Goal: Submit feedback/report problem

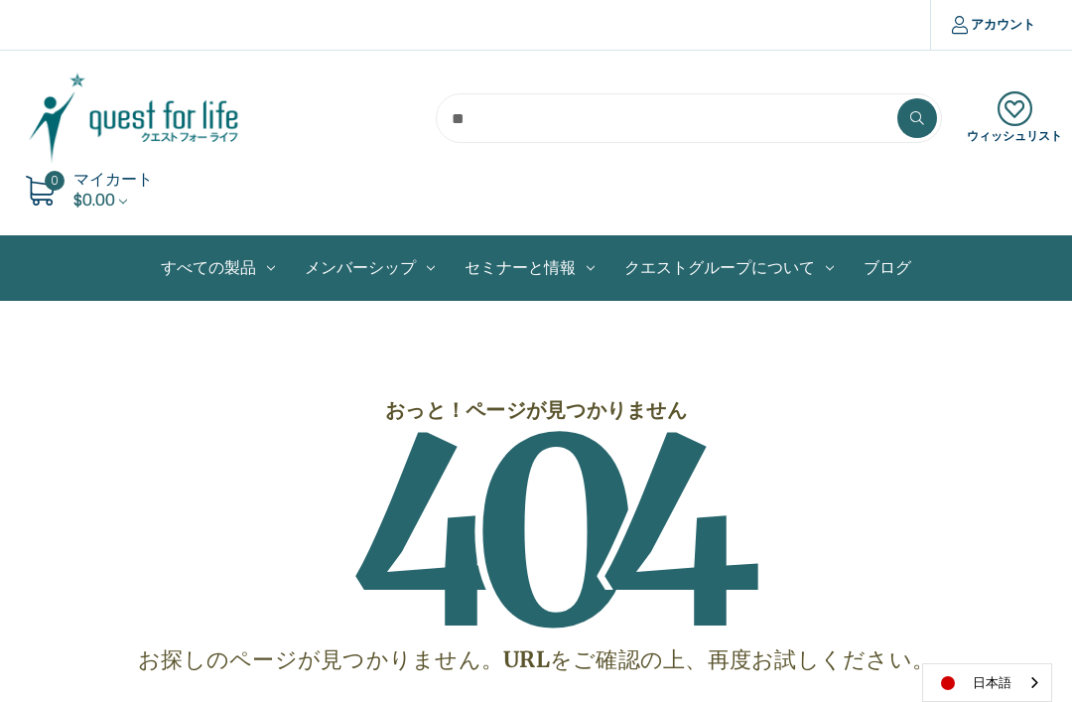
click at [0, 0] on link "個別製品" at bounding box center [0, 0] width 0 height 0
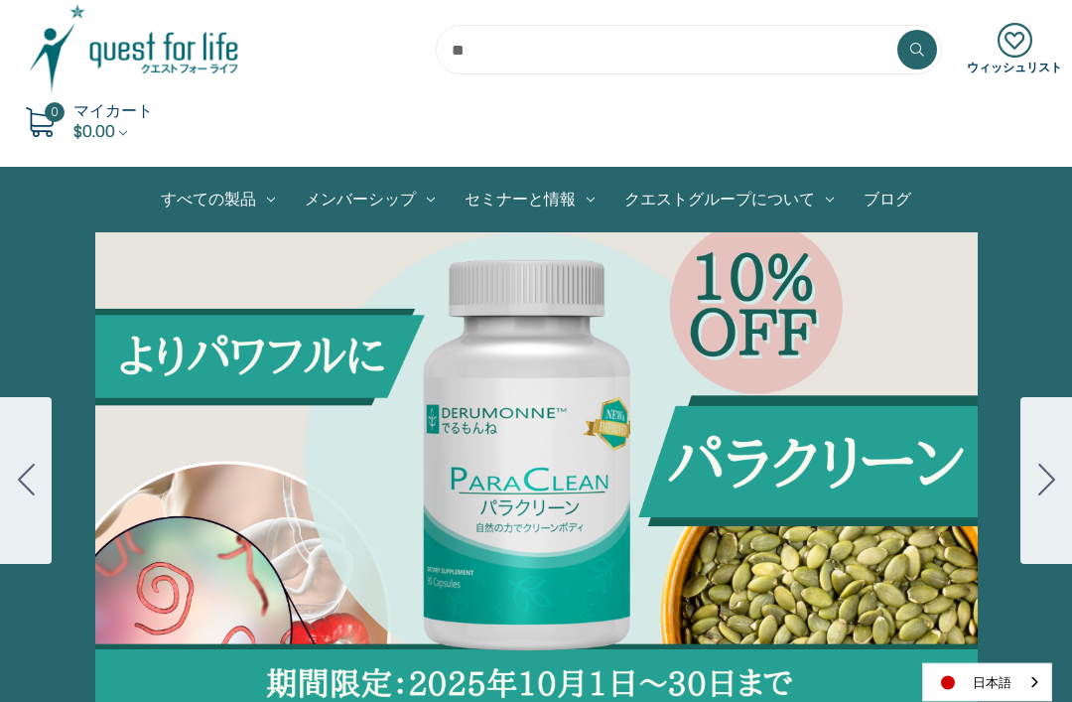
scroll to position [68, 0]
click at [0, 0] on link "個別製品" at bounding box center [0, 0] width 0 height 0
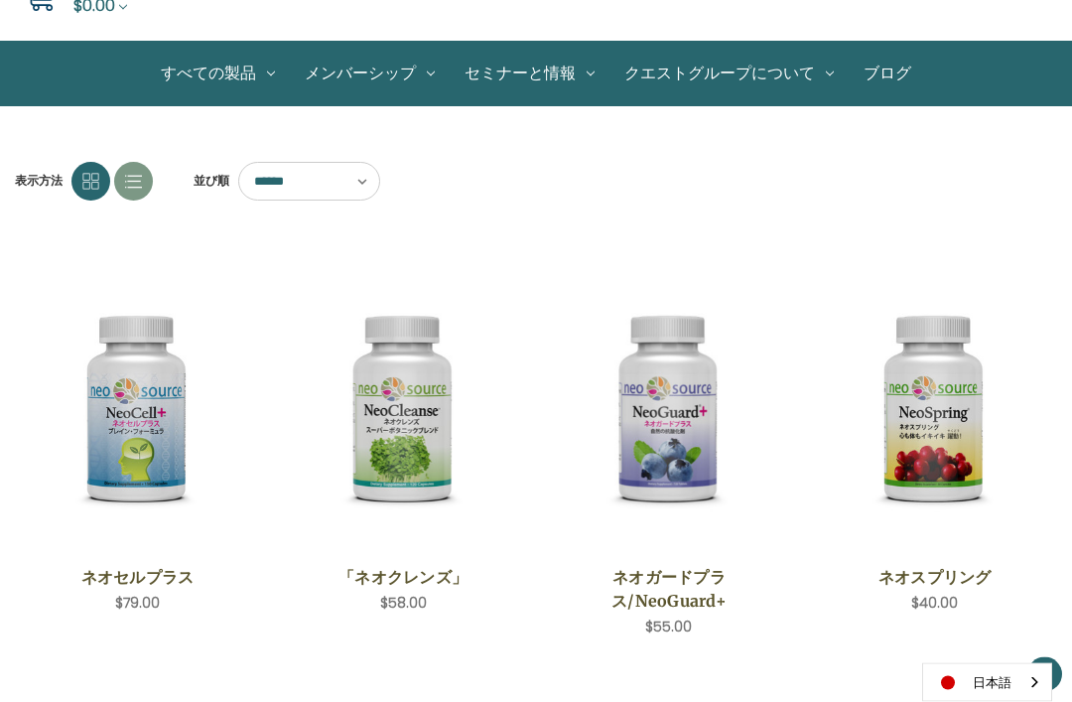
scroll to position [195, 0]
click at [0, 0] on link "製品セット" at bounding box center [0, 0] width 0 height 0
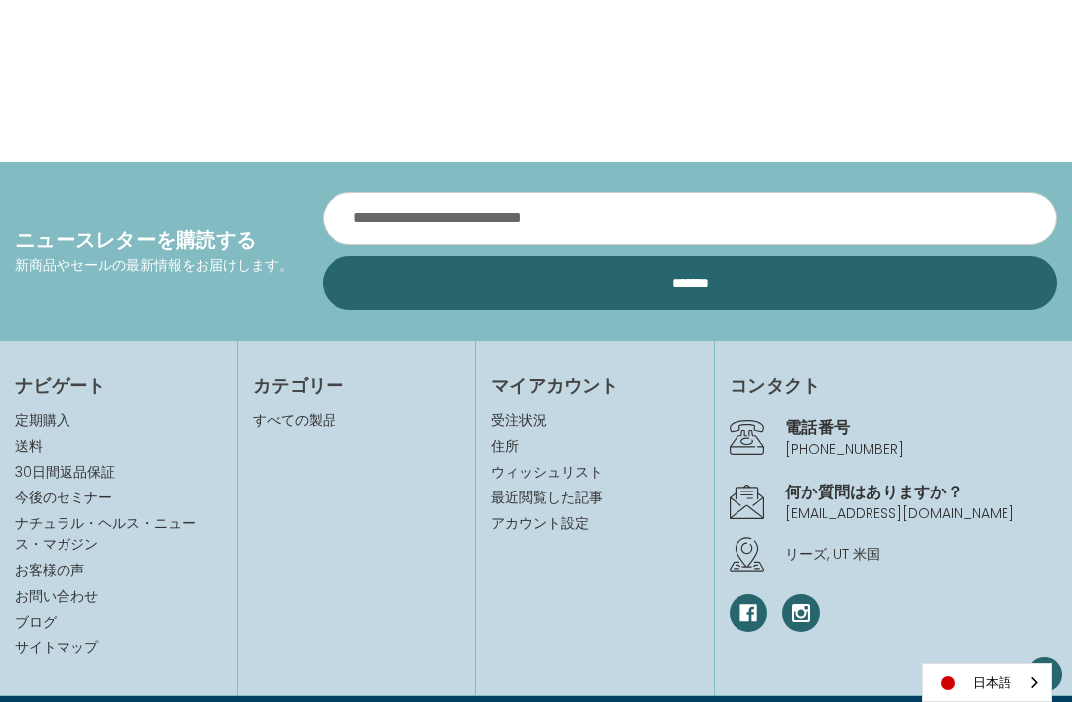
scroll to position [911, 0]
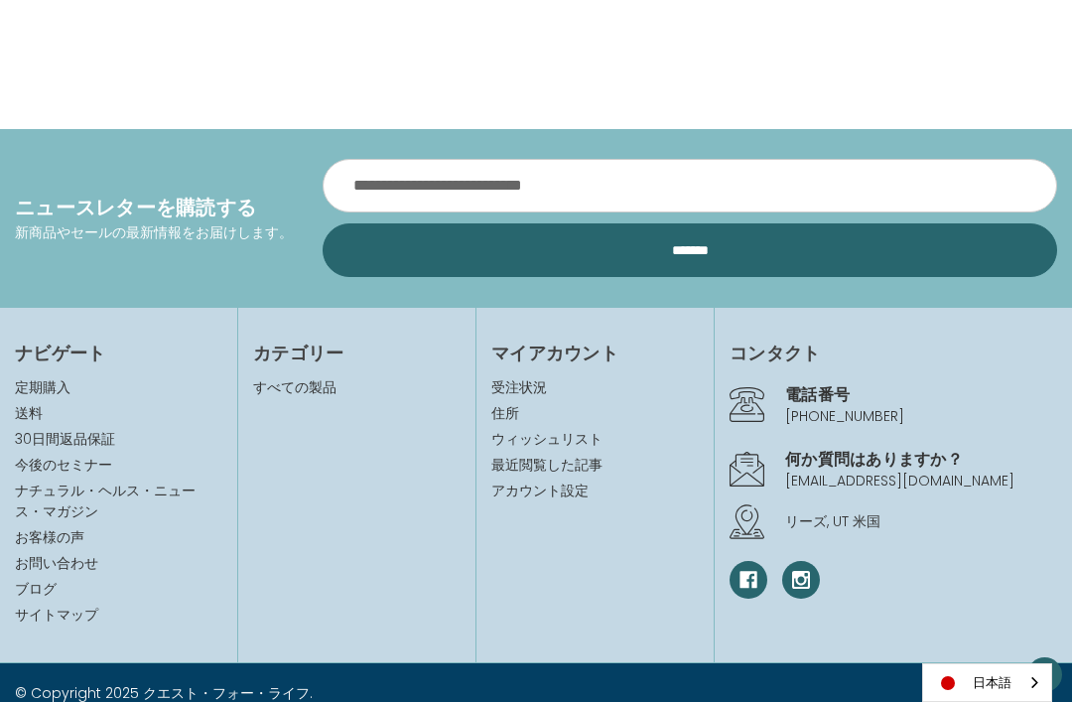
click at [61, 562] on link "お問い合わせ" at bounding box center [56, 563] width 83 height 20
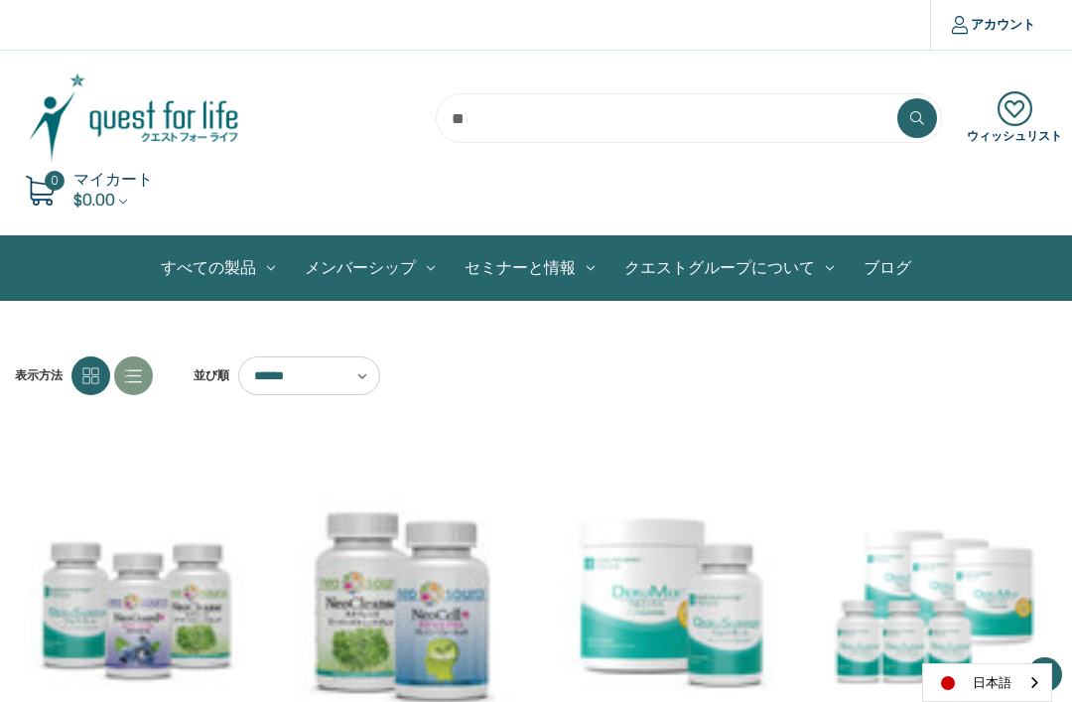
scroll to position [975, 0]
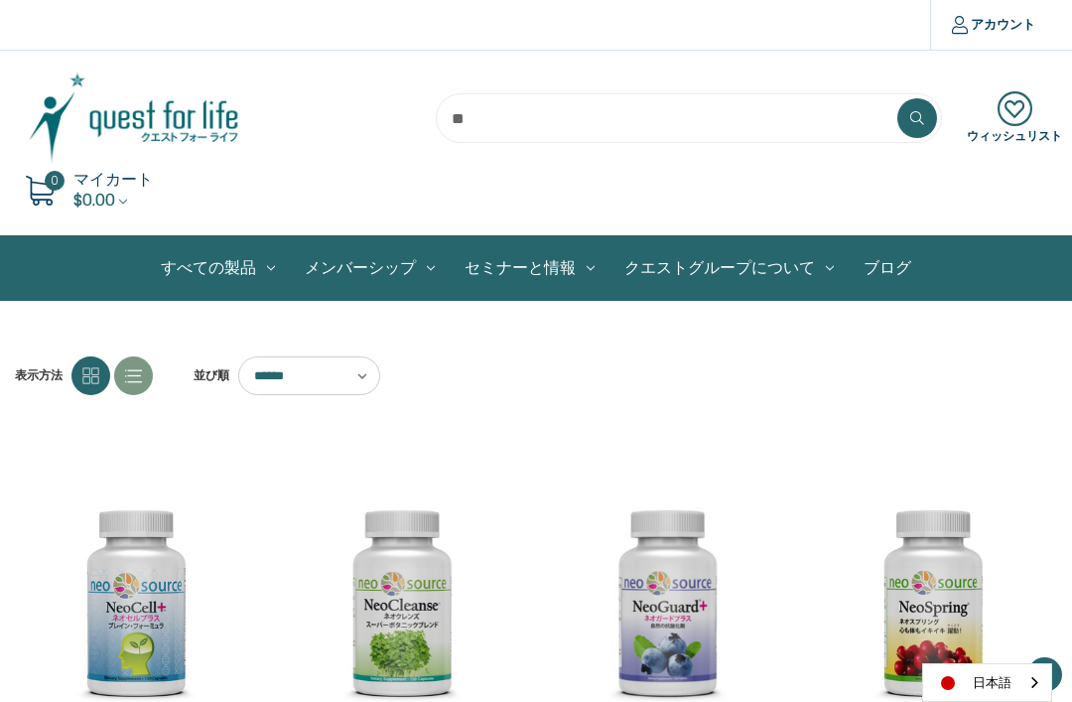
scroll to position [195, 0]
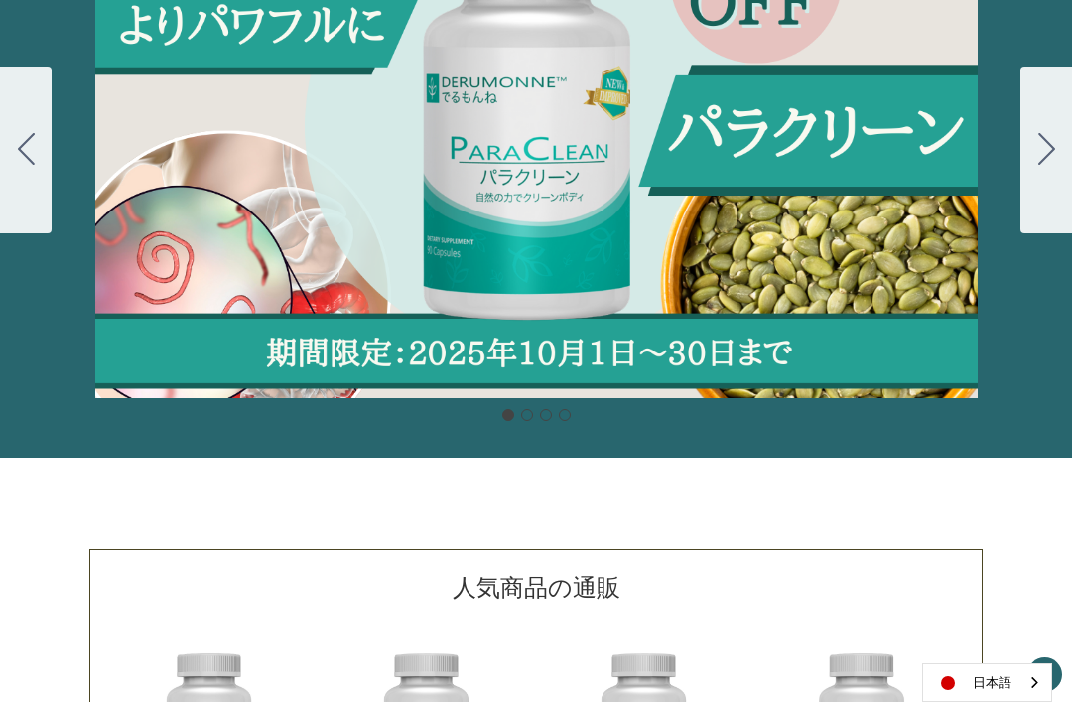
scroll to position [370, 0]
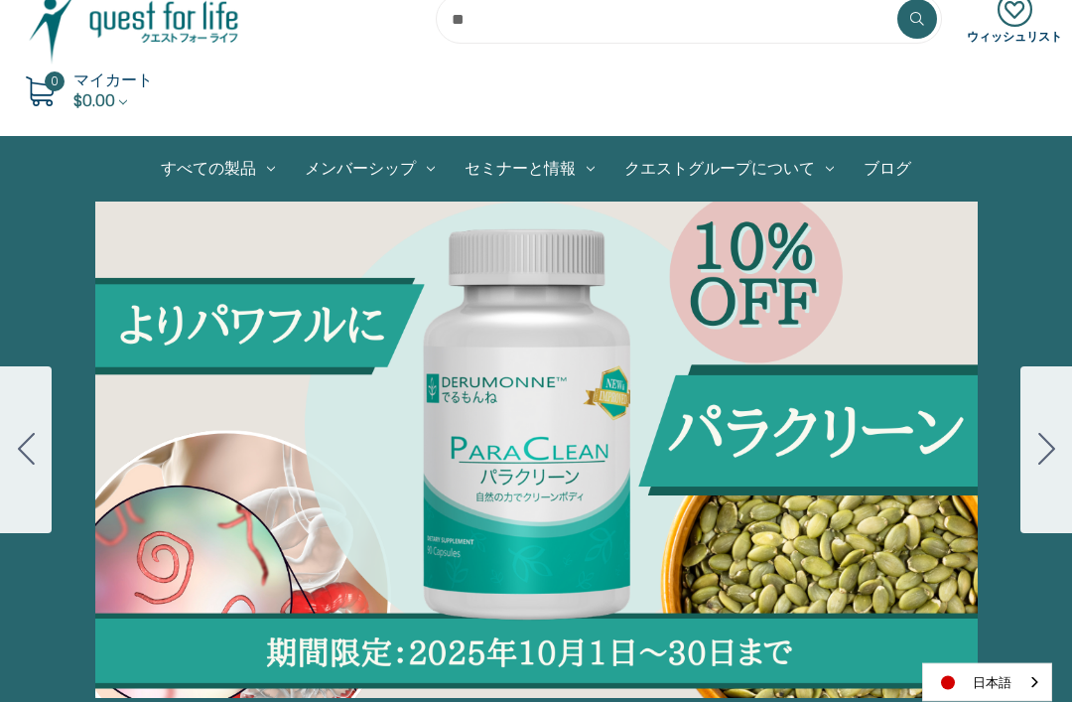
scroll to position [99, 0]
click at [237, 179] on link "すべての製品" at bounding box center [218, 169] width 144 height 64
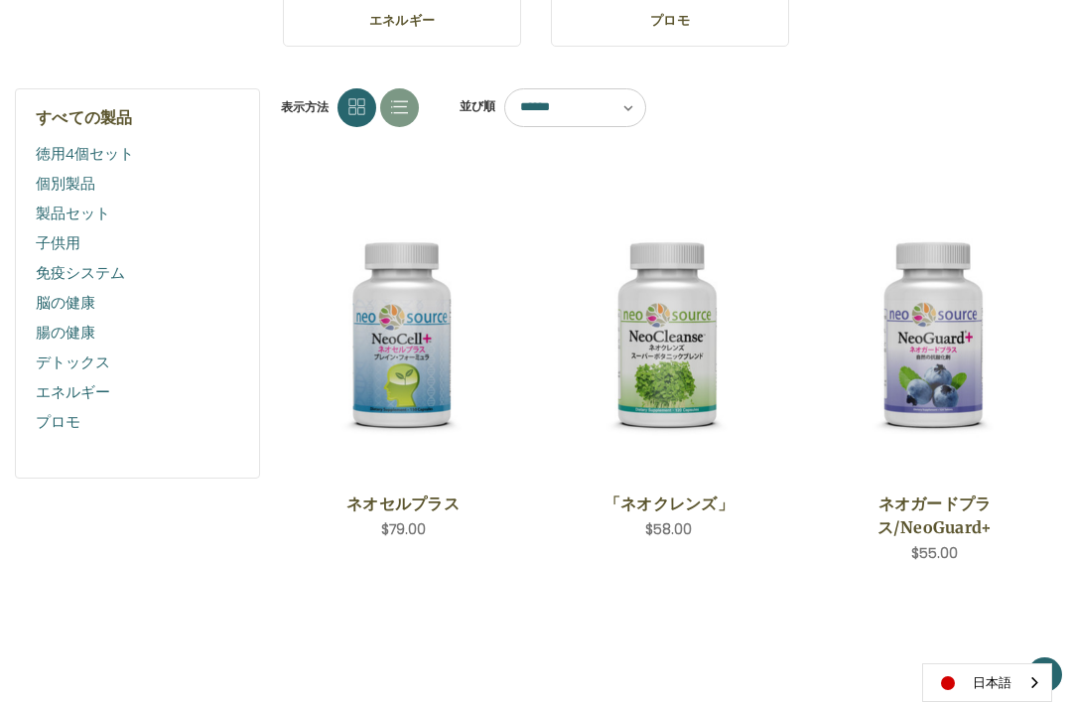
scroll to position [486, 0]
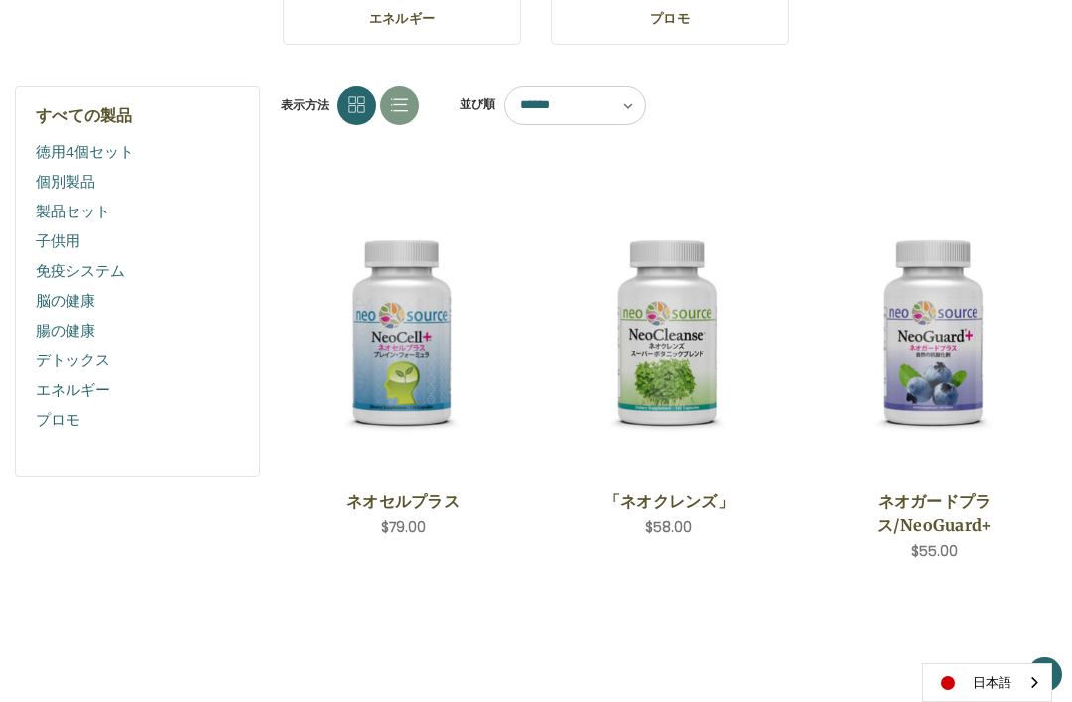
click at [63, 185] on link "個別製品" at bounding box center [137, 182] width 203 height 30
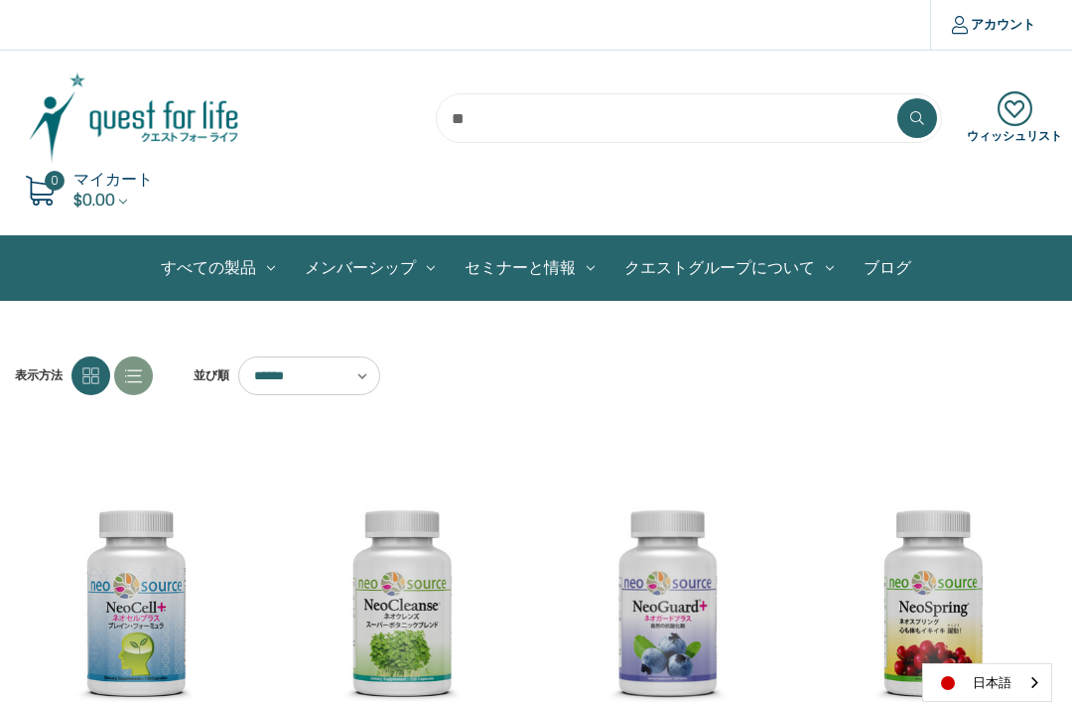
click at [0, 0] on link "製品セット" at bounding box center [0, 0] width 0 height 0
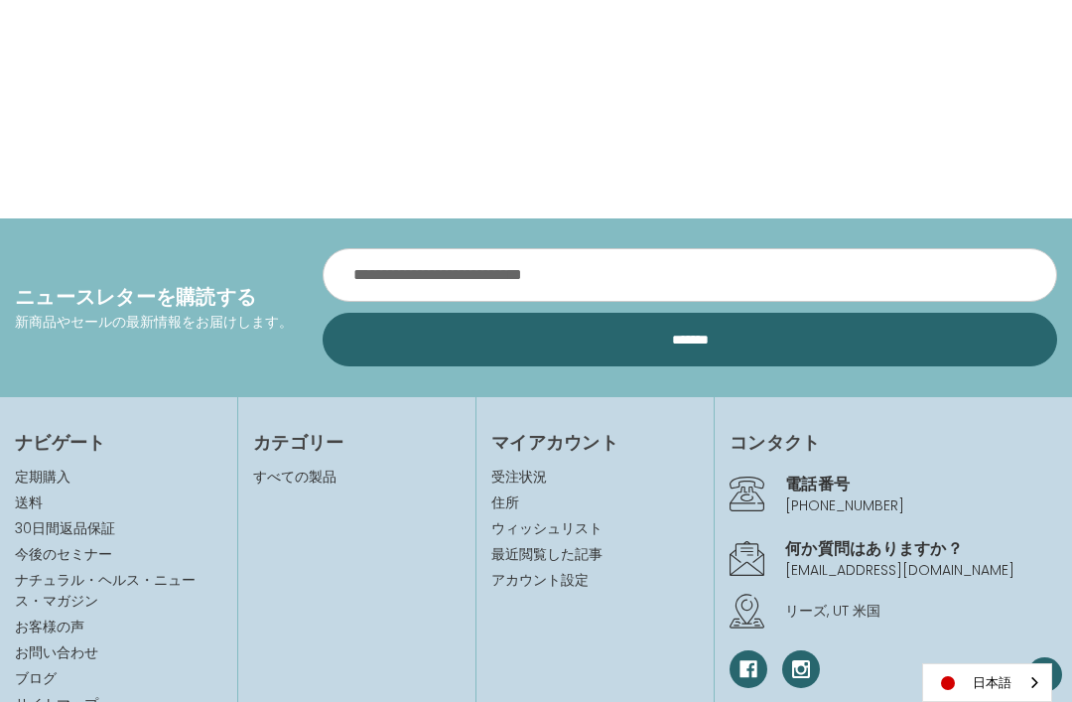
scroll to position [911, 0]
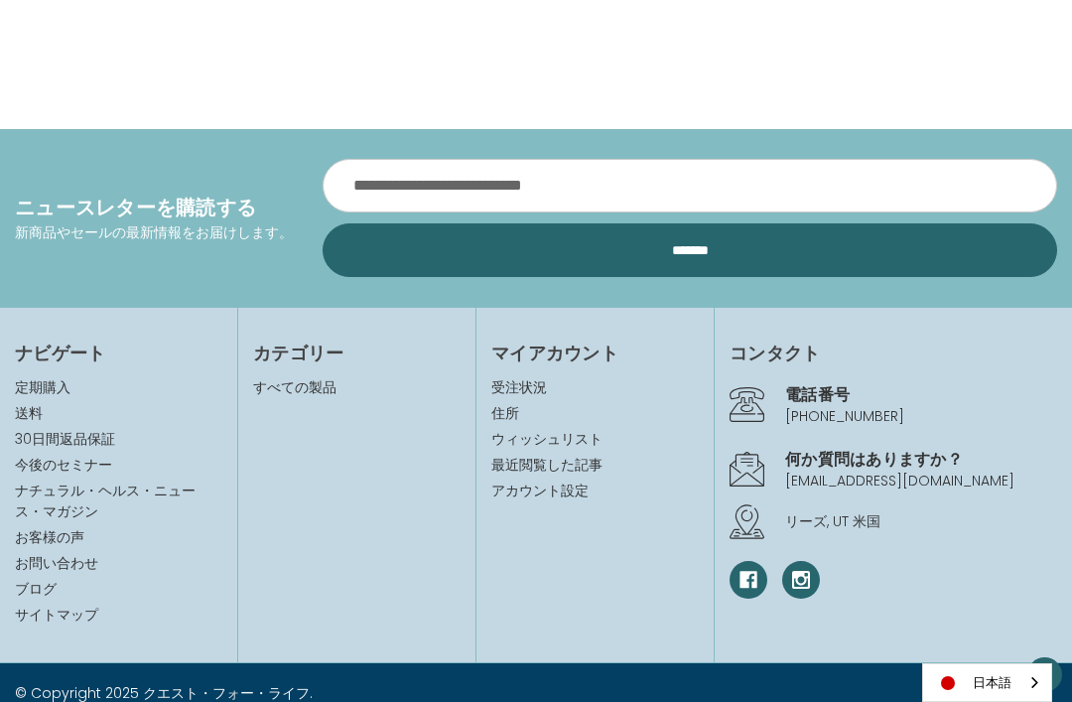
click at [42, 568] on link "お問い合わせ" at bounding box center [56, 563] width 83 height 20
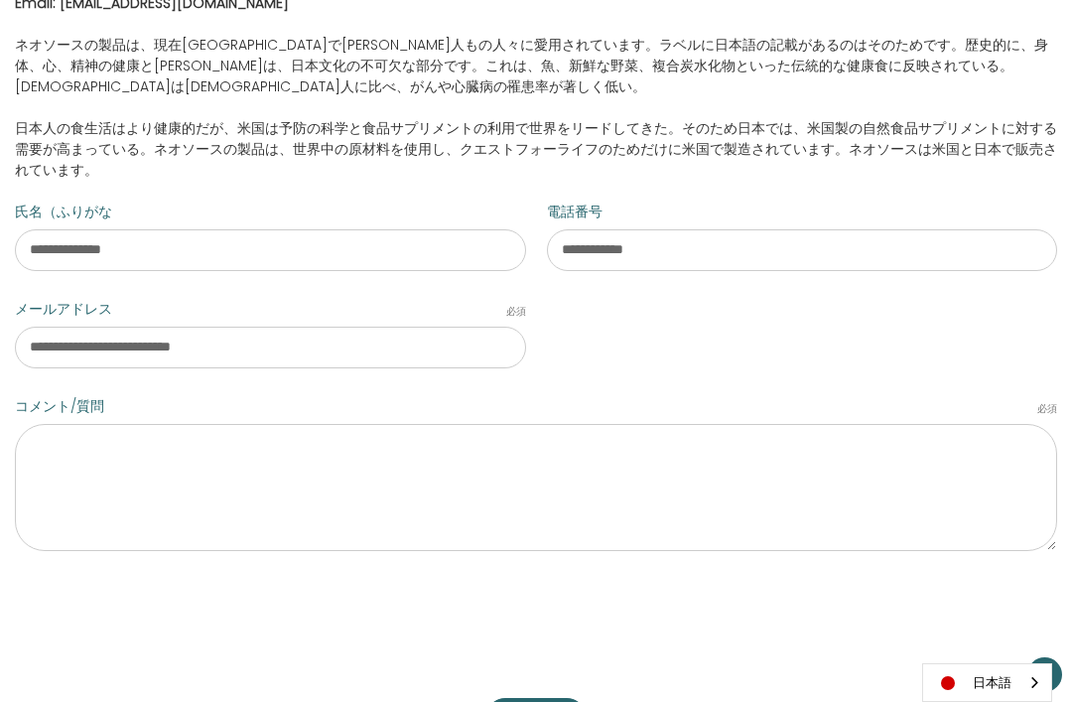
scroll to position [971, 0]
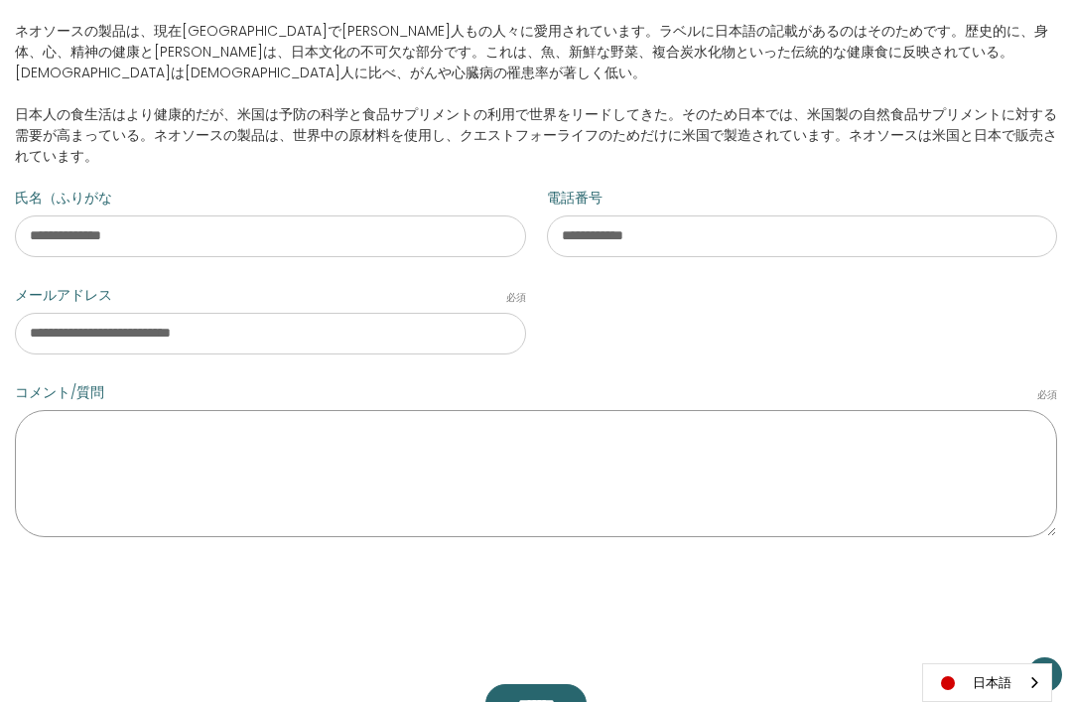
click at [80, 451] on textarea "コメント/質問 必須" at bounding box center [536, 473] width 1042 height 127
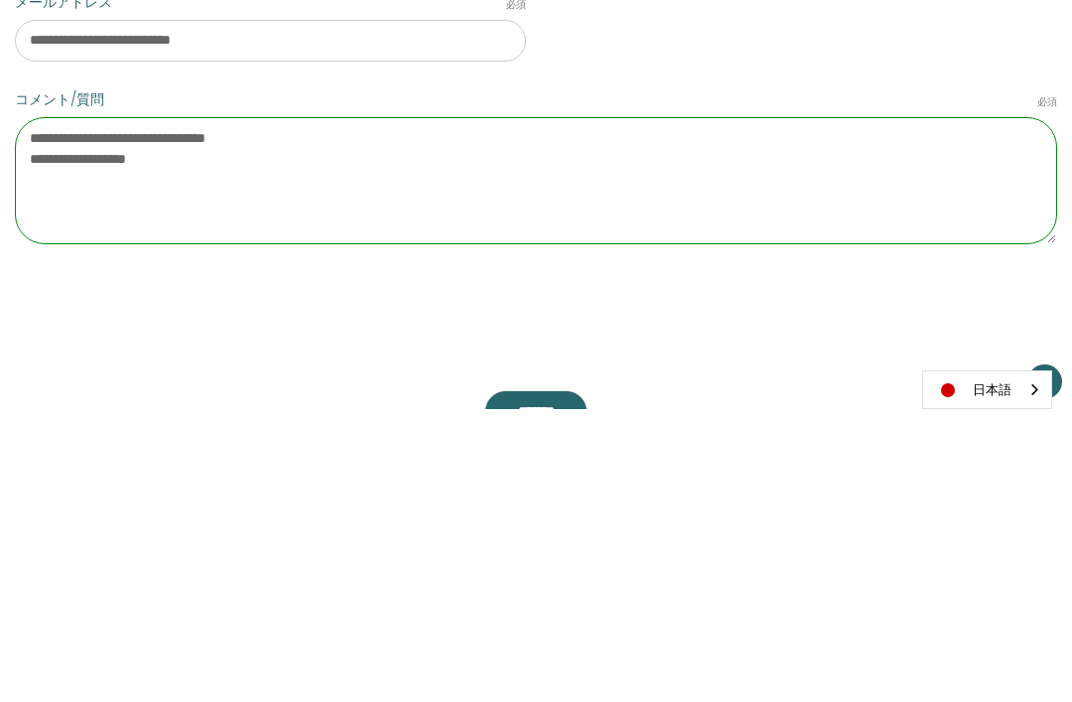
click at [533, 410] on textarea "**********" at bounding box center [536, 473] width 1042 height 127
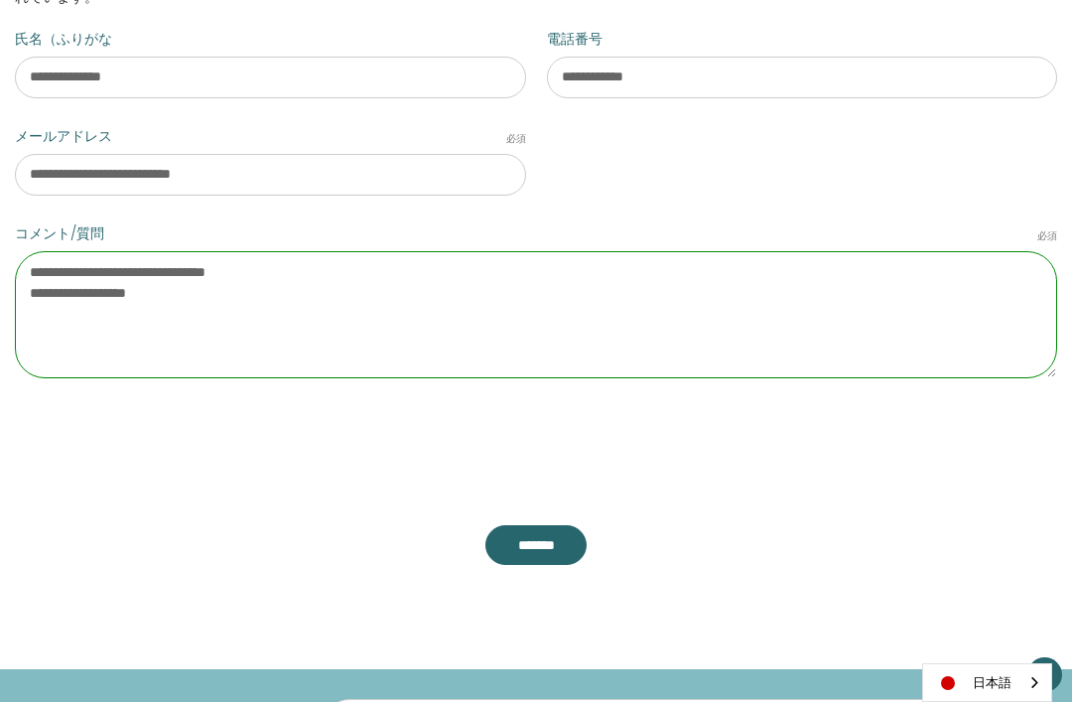
scroll to position [1129, 0]
click at [145, 272] on textarea "**********" at bounding box center [536, 315] width 1042 height 127
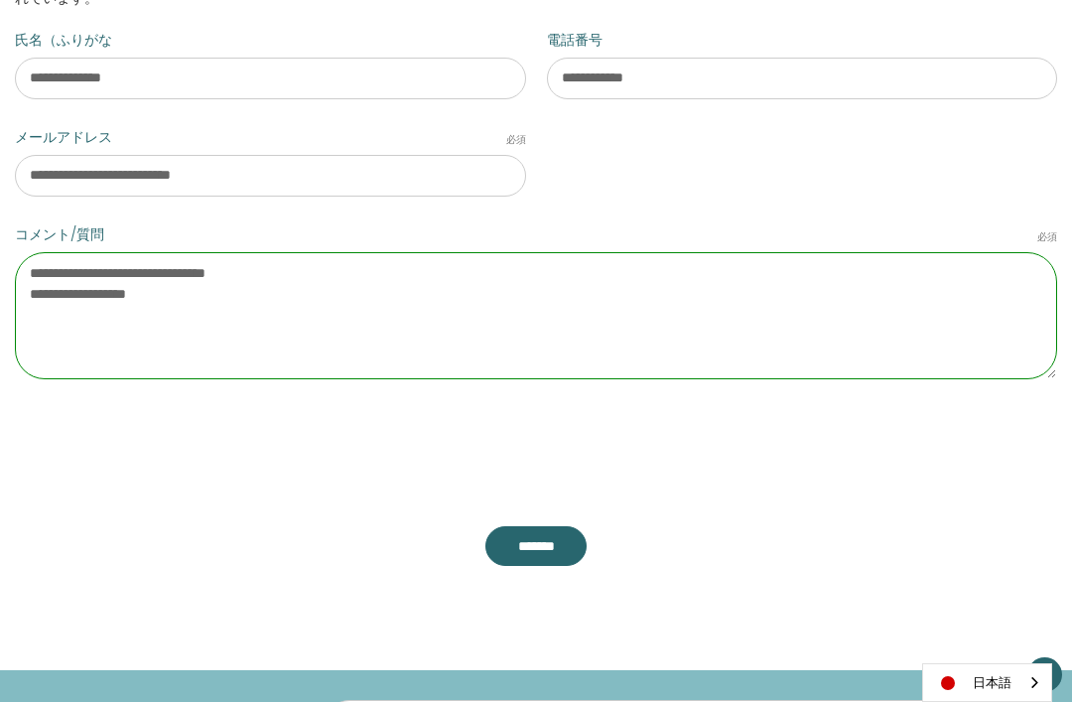
click at [319, 318] on textarea "**********" at bounding box center [536, 315] width 1042 height 127
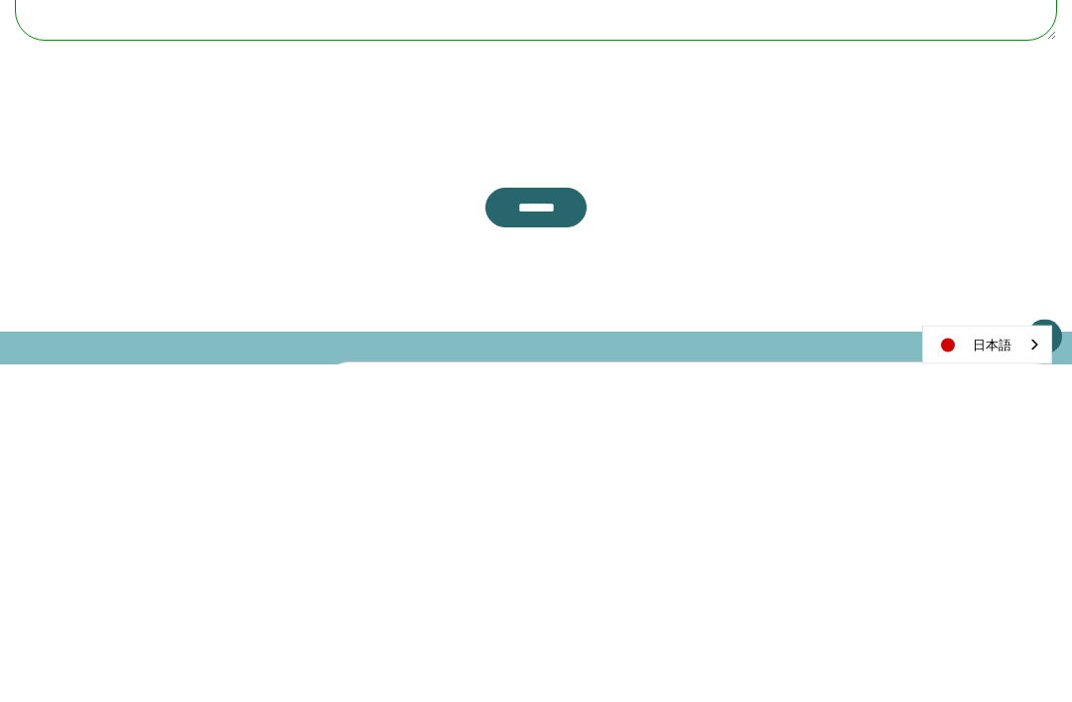
type textarea "**********"
click at [548, 526] on input "*******" at bounding box center [536, 546] width 102 height 40
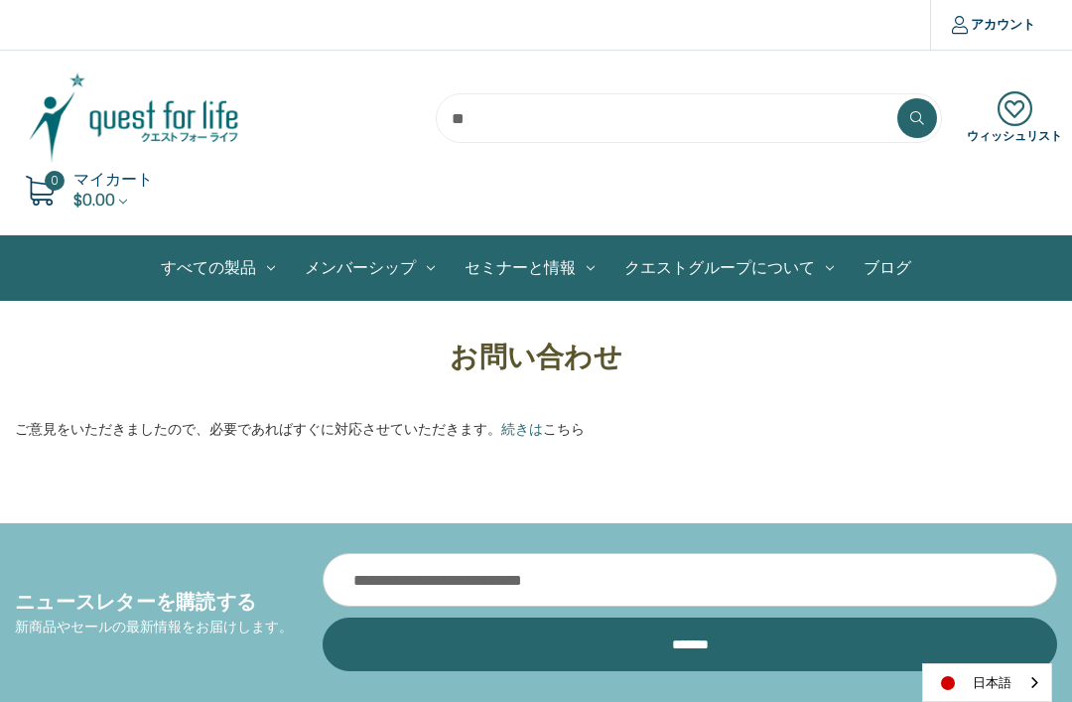
click at [522, 430] on link "続きは" at bounding box center [522, 429] width 42 height 20
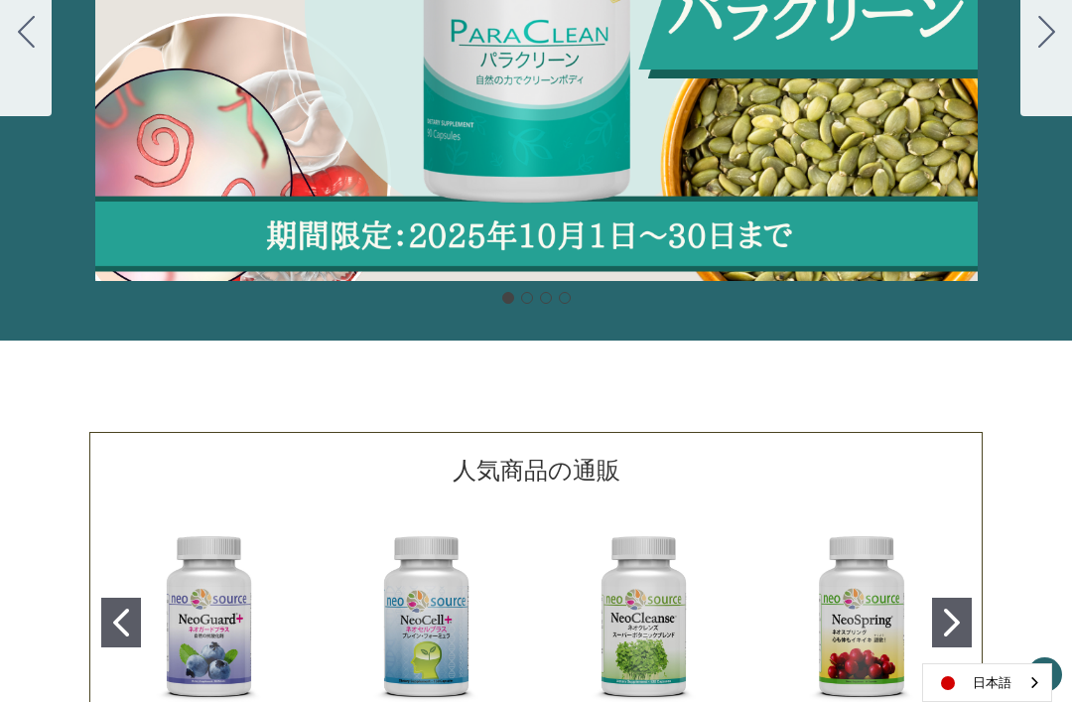
scroll to position [440, 0]
